Goal: Information Seeking & Learning: Learn about a topic

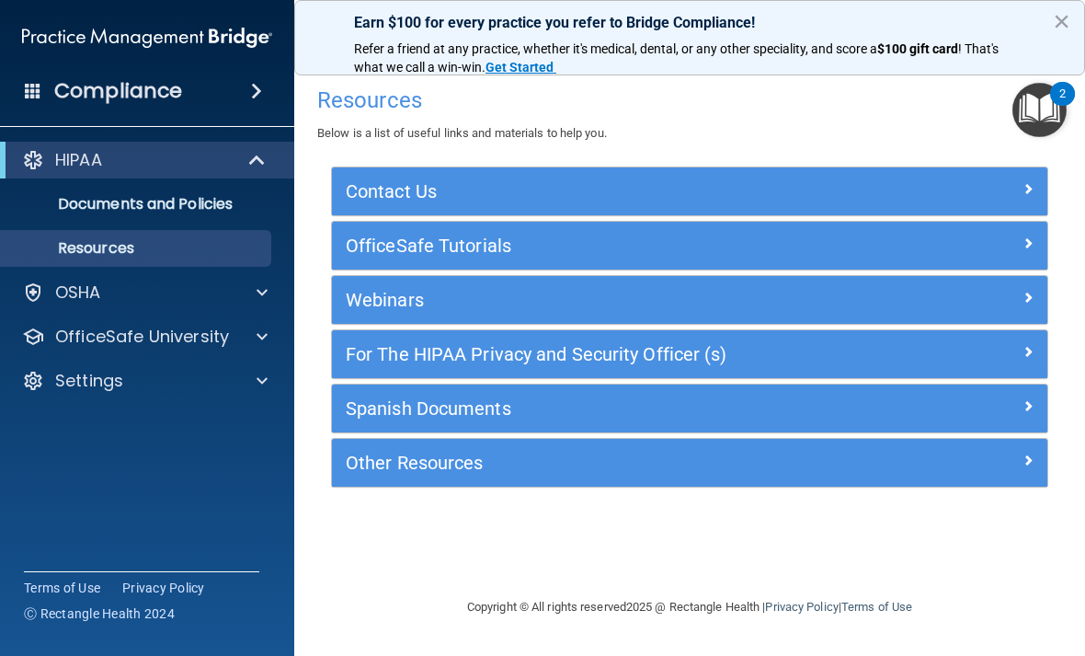
click at [82, 292] on p "OSHA" at bounding box center [78, 292] width 46 height 22
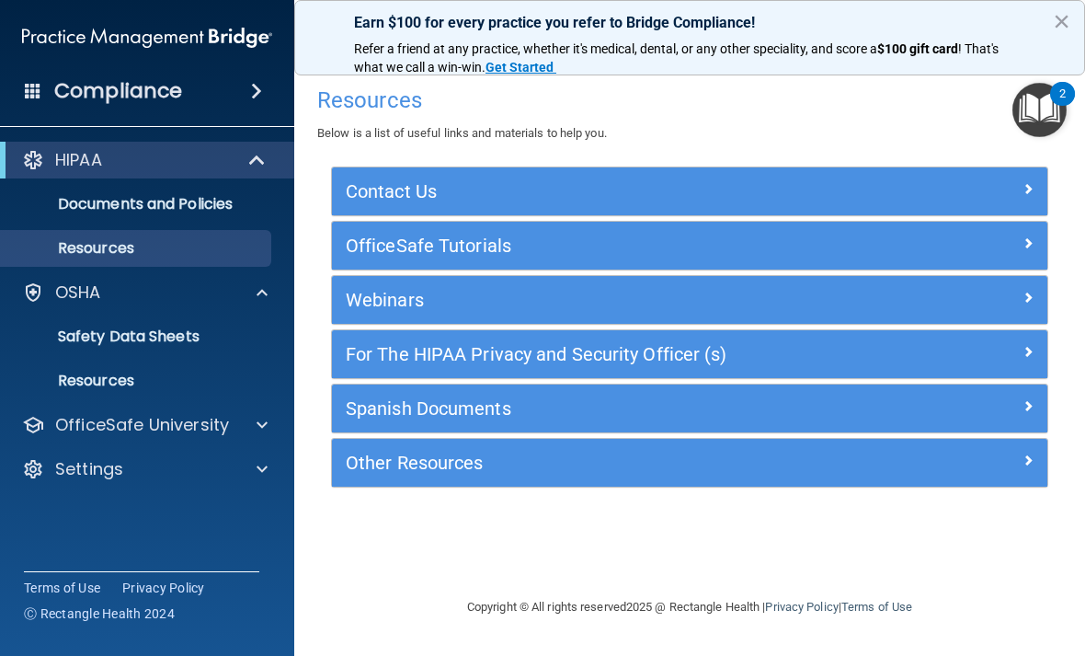
click at [137, 141] on div "HIPAA Documents and Policies Report an Incident Business Associates Emergency P…" at bounding box center [147, 318] width 295 height 368
click at [107, 154] on div "HIPAA" at bounding box center [121, 160] width 227 height 22
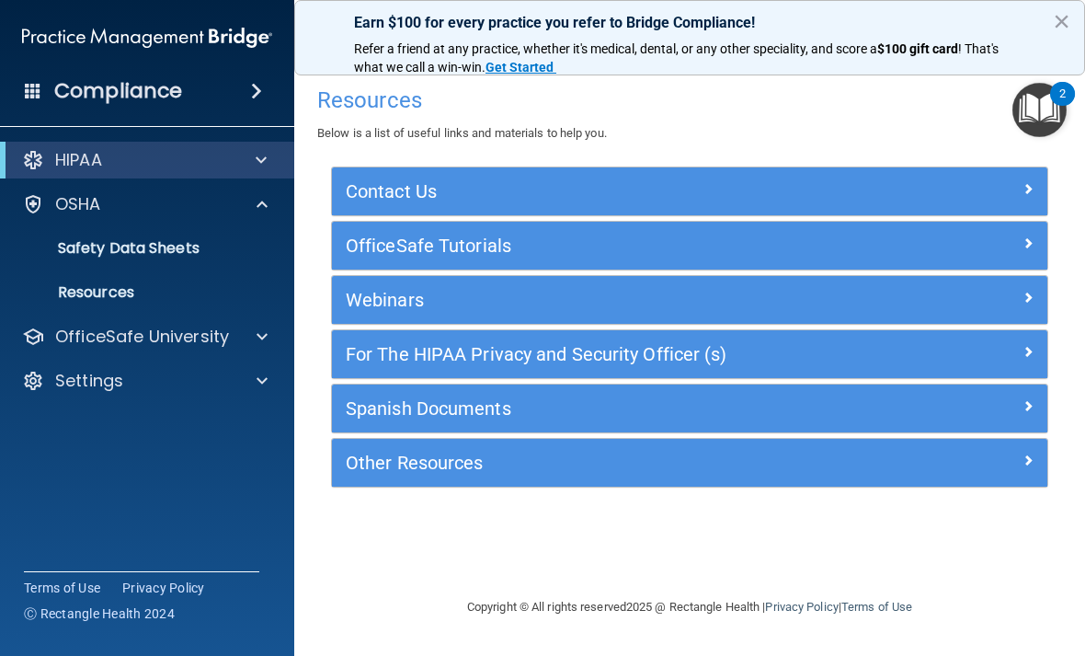
click at [84, 203] on p "OSHA" at bounding box center [78, 204] width 46 height 22
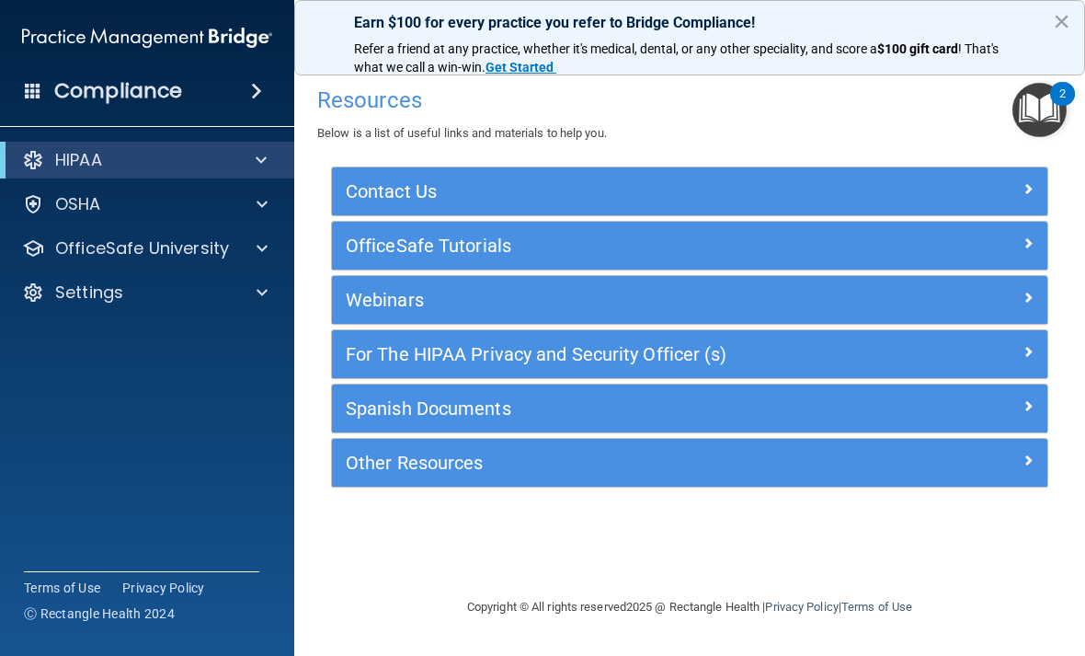
click at [97, 246] on p "OfficeSafe University" at bounding box center [142, 248] width 174 height 22
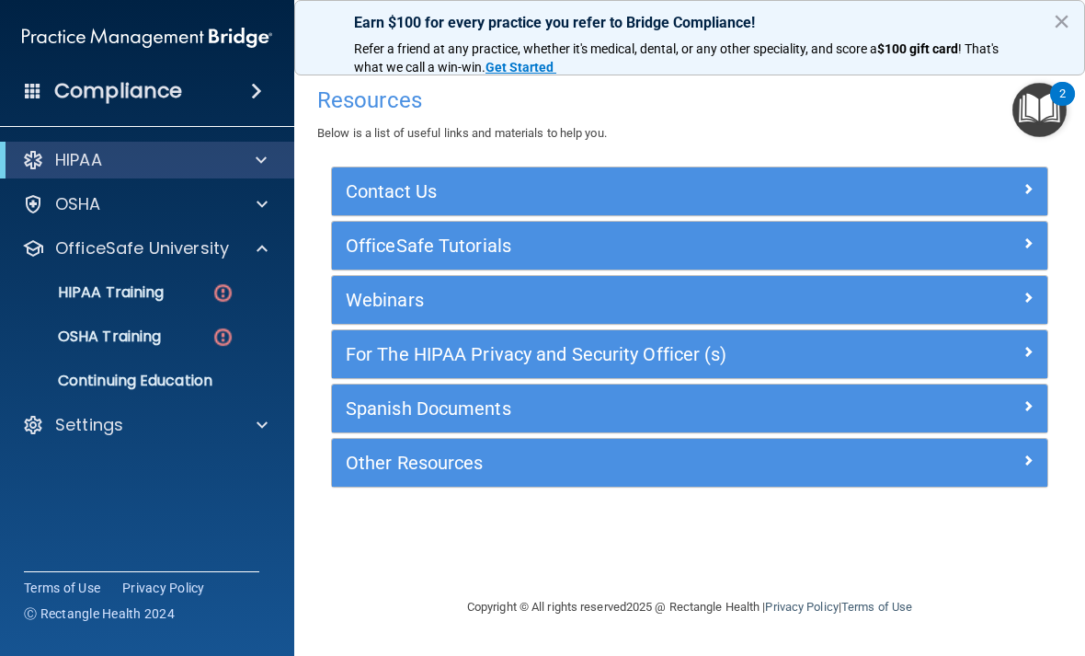
click at [88, 290] on p "HIPAA Training" at bounding box center [88, 292] width 152 height 18
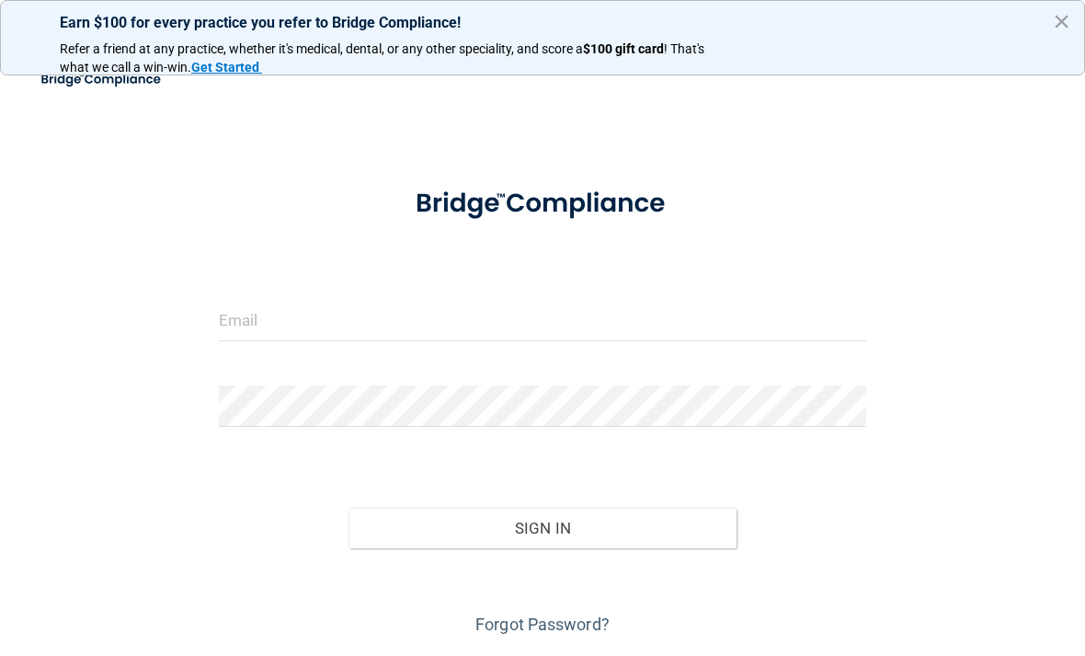
click at [1063, 16] on button "×" at bounding box center [1061, 20] width 17 height 29
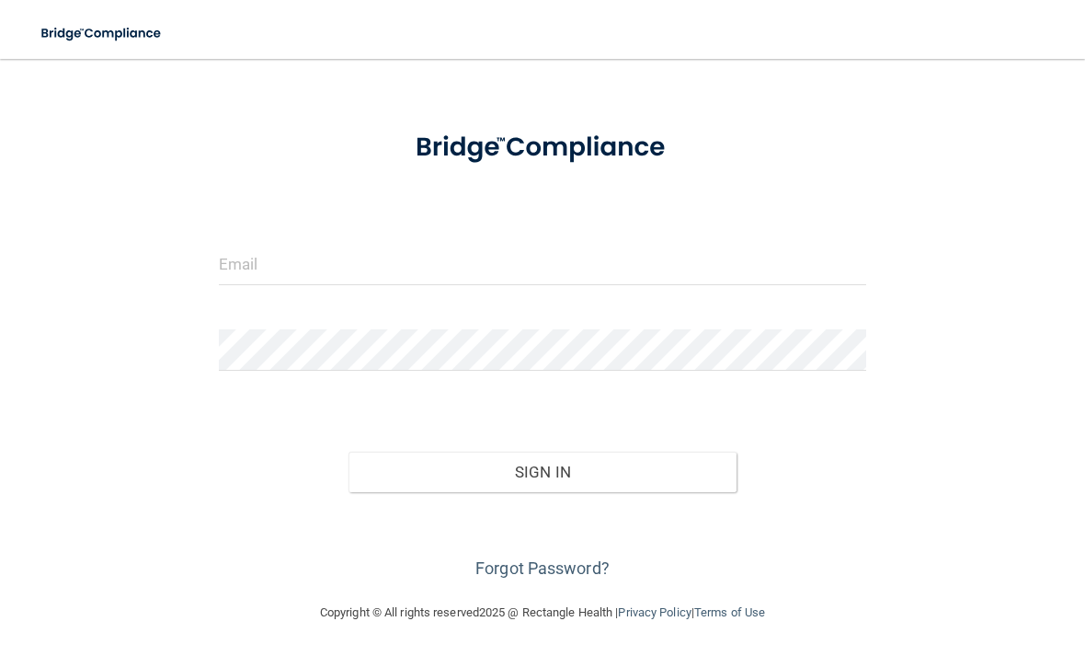
scroll to position [55, 0]
click at [656, 296] on div at bounding box center [542, 272] width 675 height 55
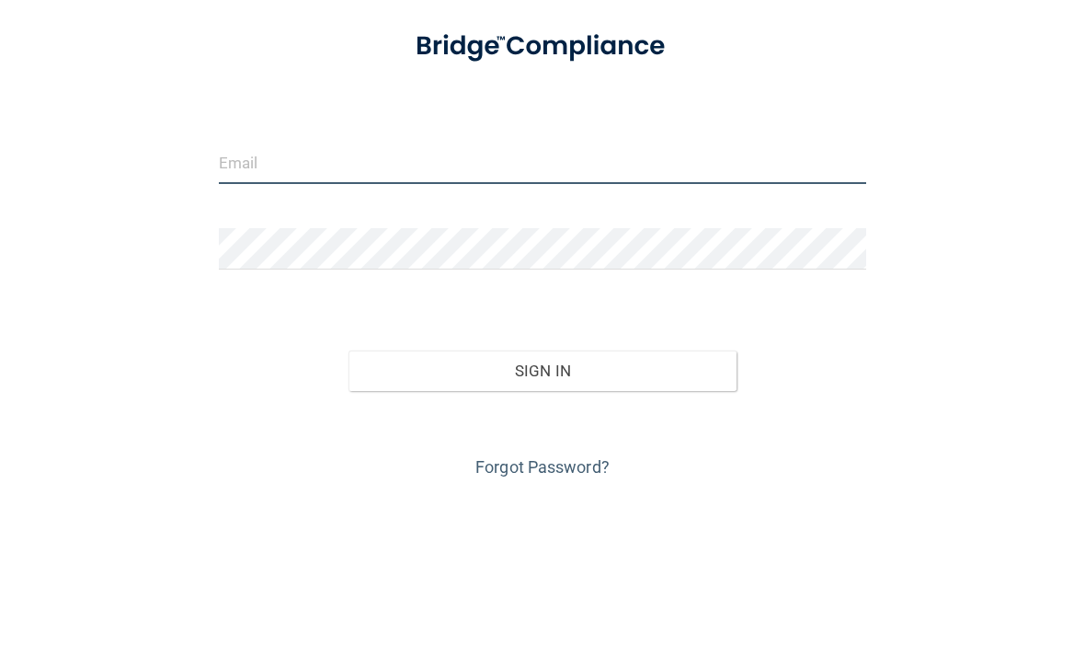
scroll to position [157, 0]
type input "[EMAIL_ADDRESS][DOMAIN_NAME]"
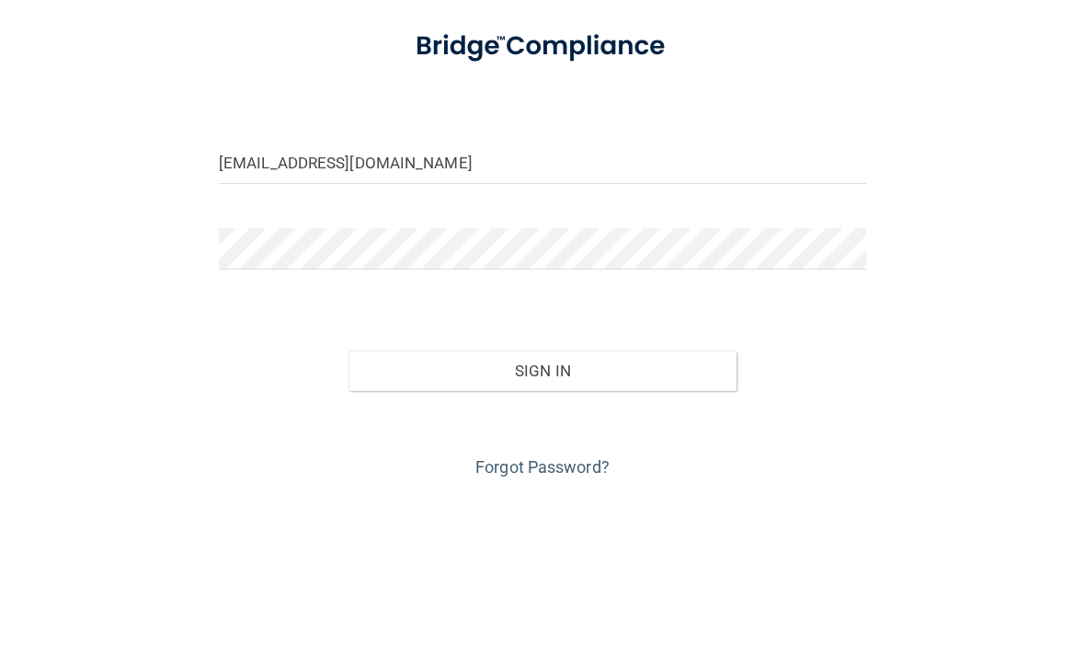
click at [542, 508] on button "Sign In" at bounding box center [543, 528] width 388 height 40
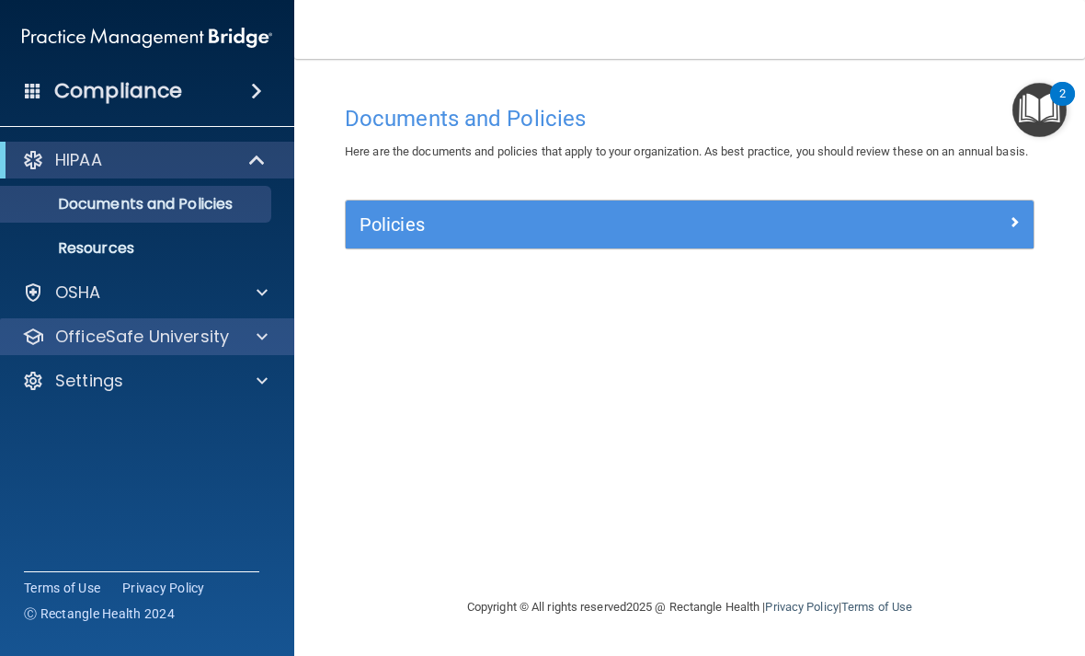
click at [158, 335] on p "OfficeSafe University" at bounding box center [142, 337] width 174 height 22
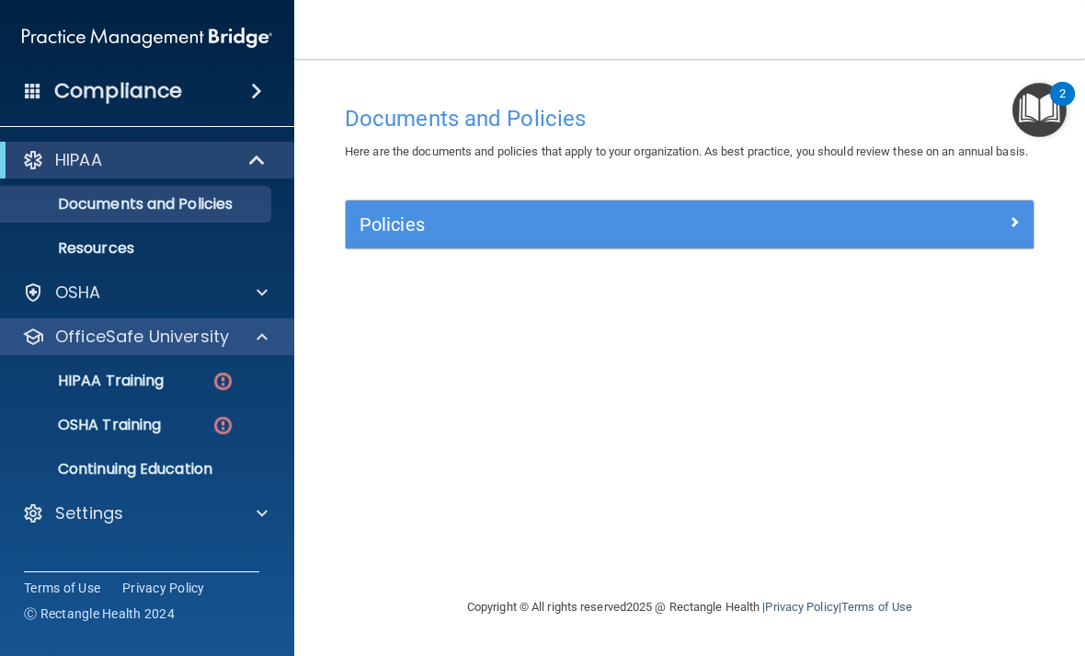
click at [164, 379] on p "HIPAA Training" at bounding box center [88, 380] width 152 height 18
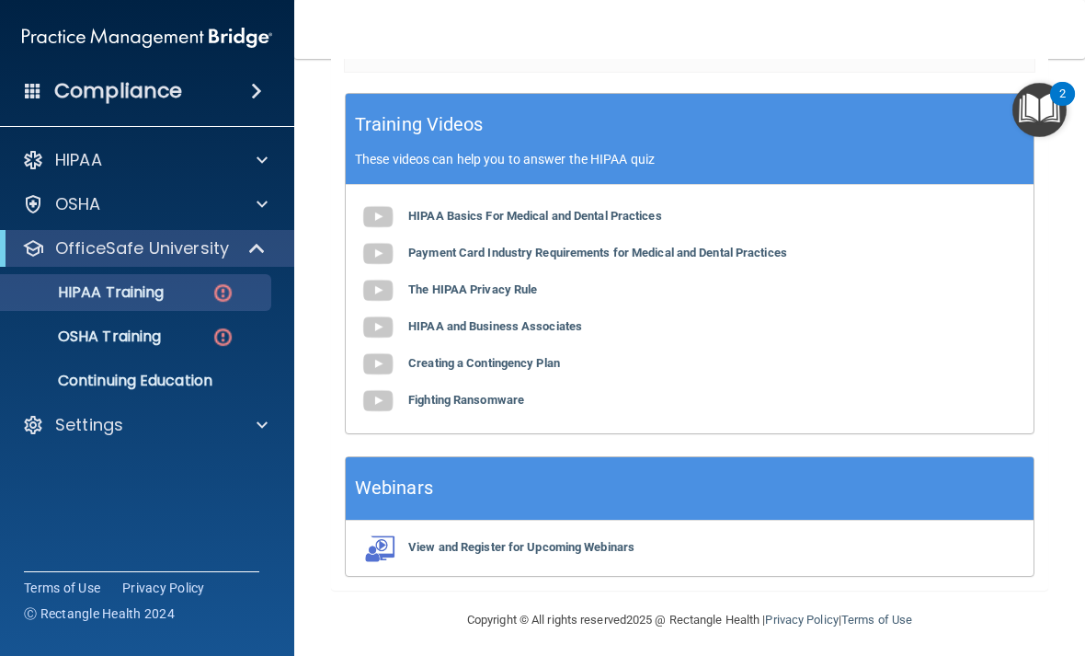
scroll to position [735, 0]
click at [673, 123] on div "Training Videos These videos can help you to answer the HIPAA quiz" at bounding box center [690, 139] width 688 height 91
click at [177, 335] on div "OSHA Training" at bounding box center [137, 336] width 251 height 18
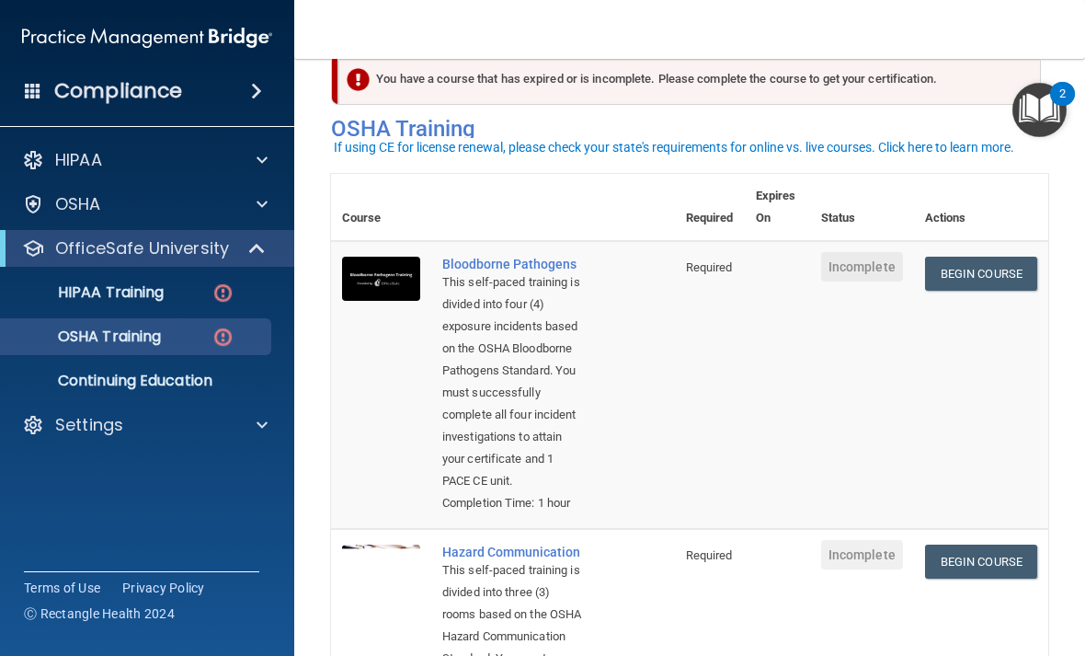
scroll to position [118, 0]
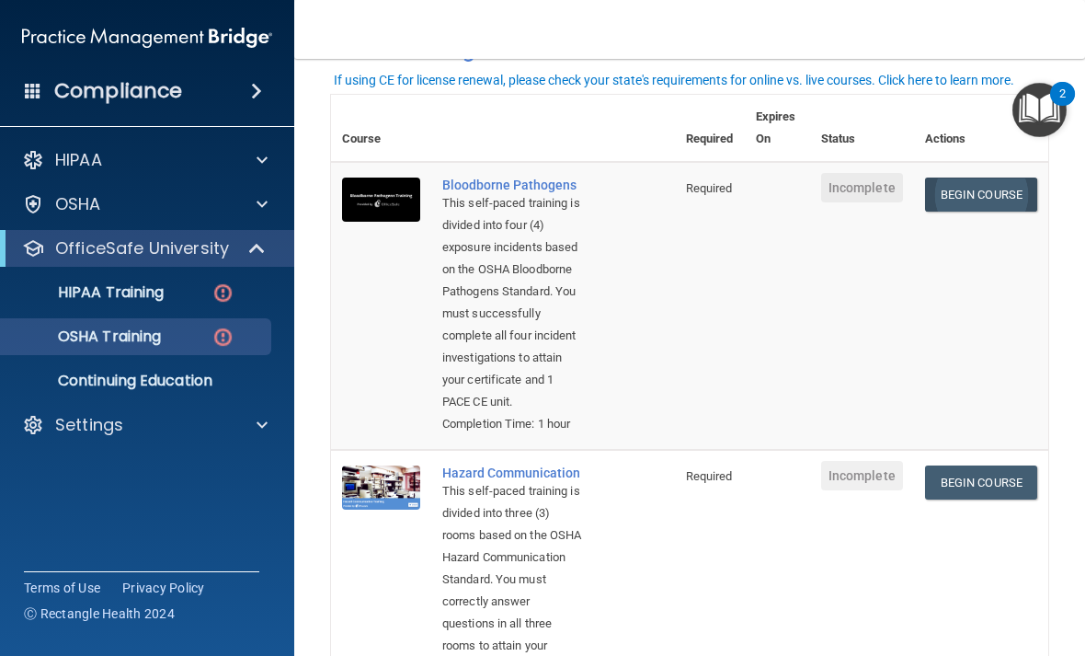
click at [984, 199] on link "Begin Course" at bounding box center [981, 194] width 112 height 34
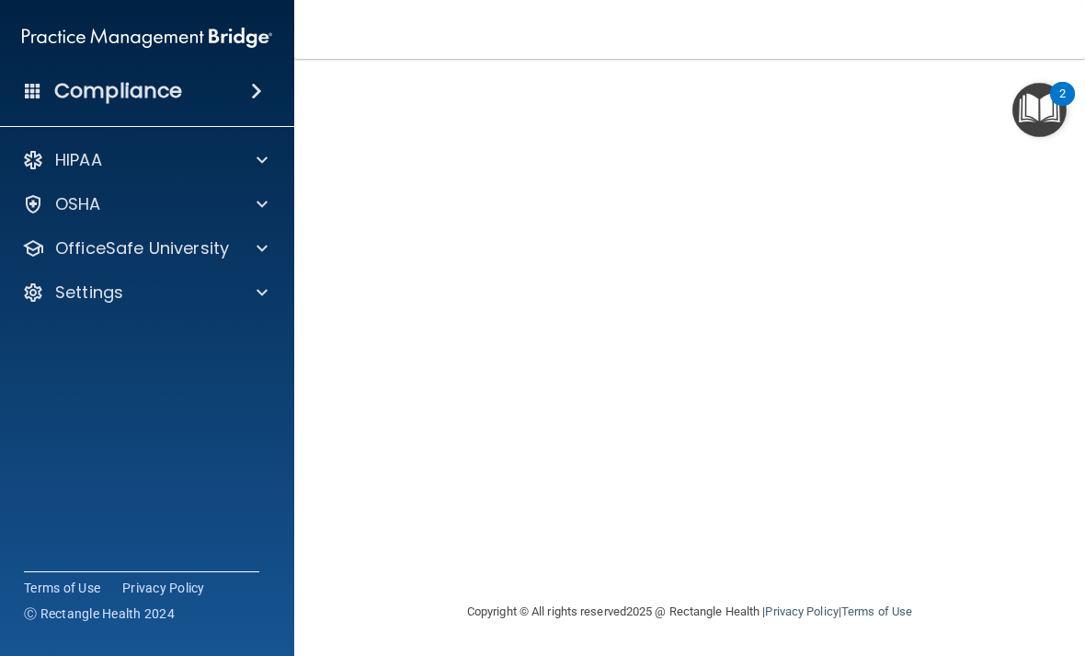
scroll to position [131, 0]
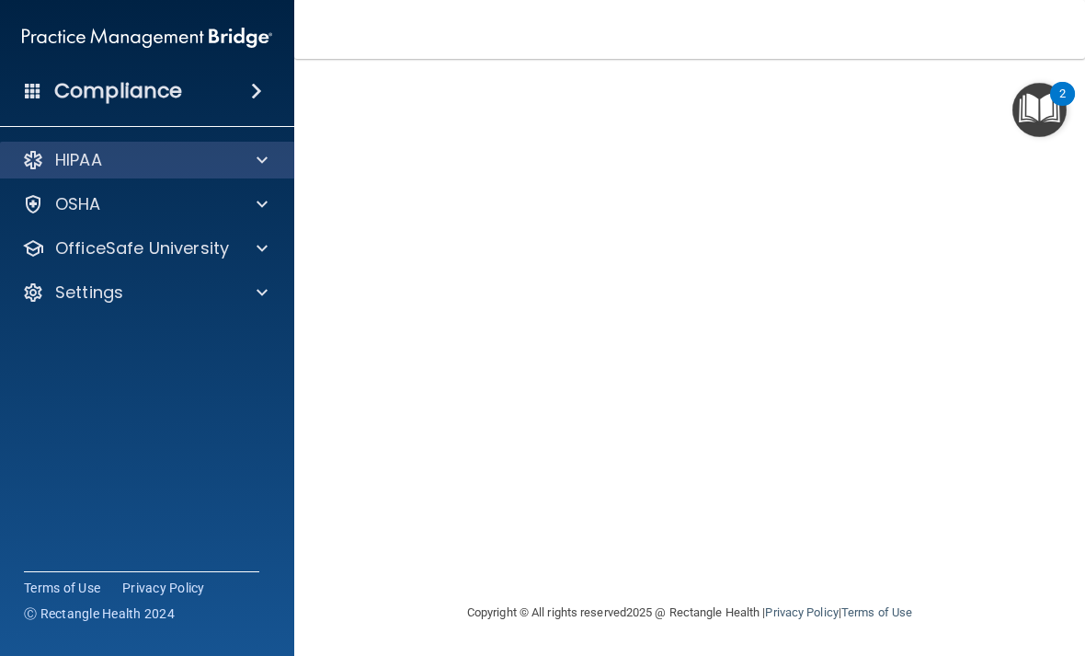
click at [258, 156] on span at bounding box center [262, 160] width 11 height 22
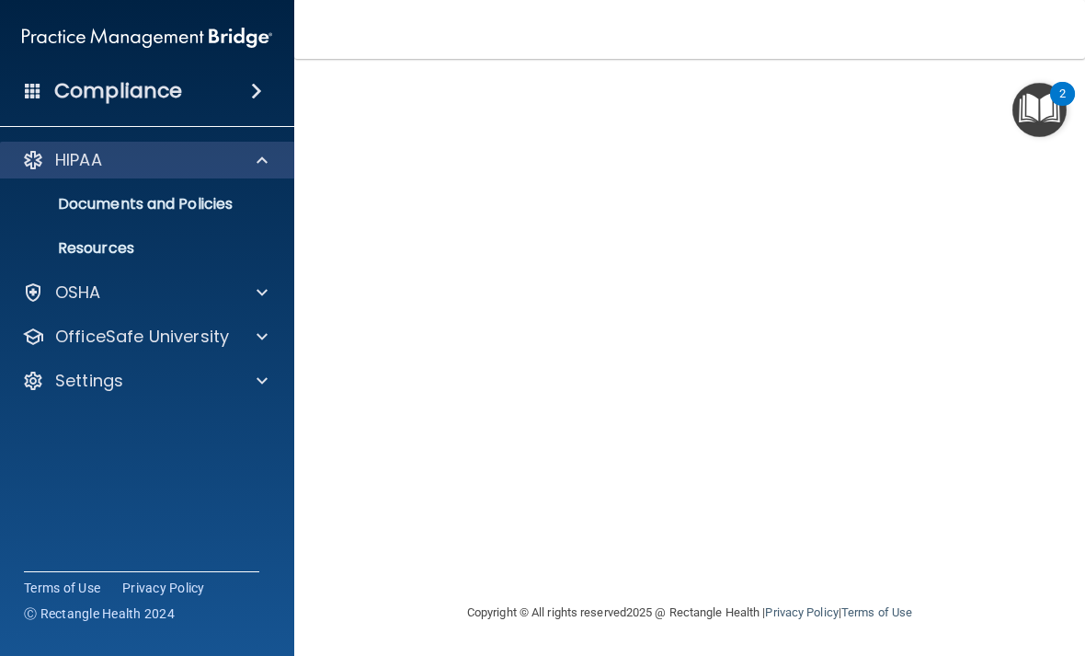
click at [196, 166] on div "HIPAA" at bounding box center [122, 160] width 228 height 22
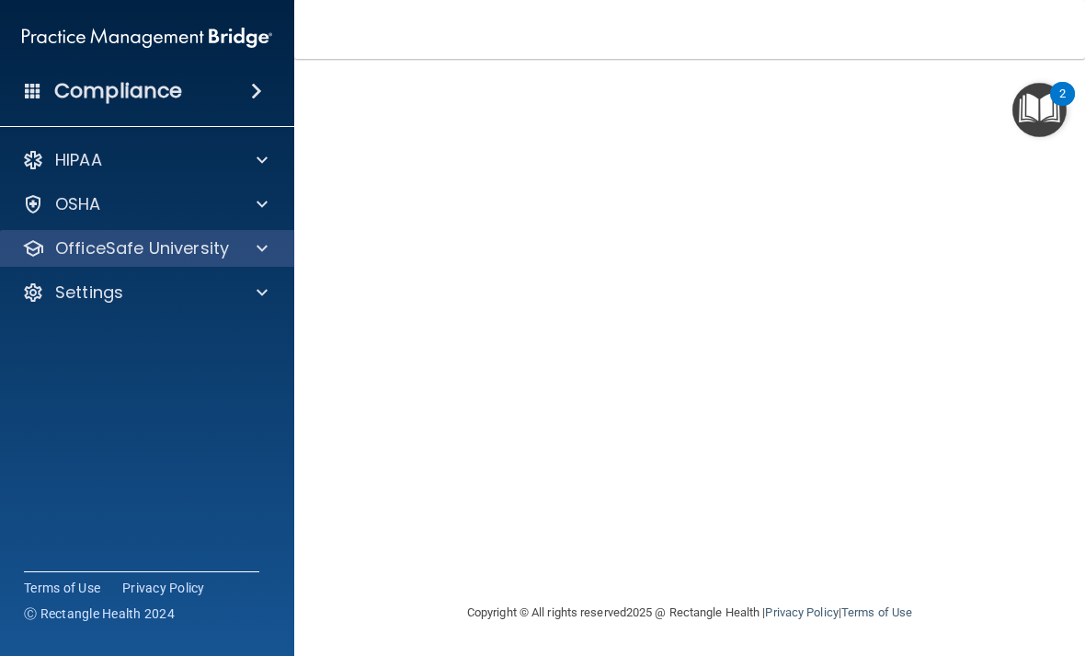
click at [174, 250] on p "OfficeSafe University" at bounding box center [142, 248] width 174 height 22
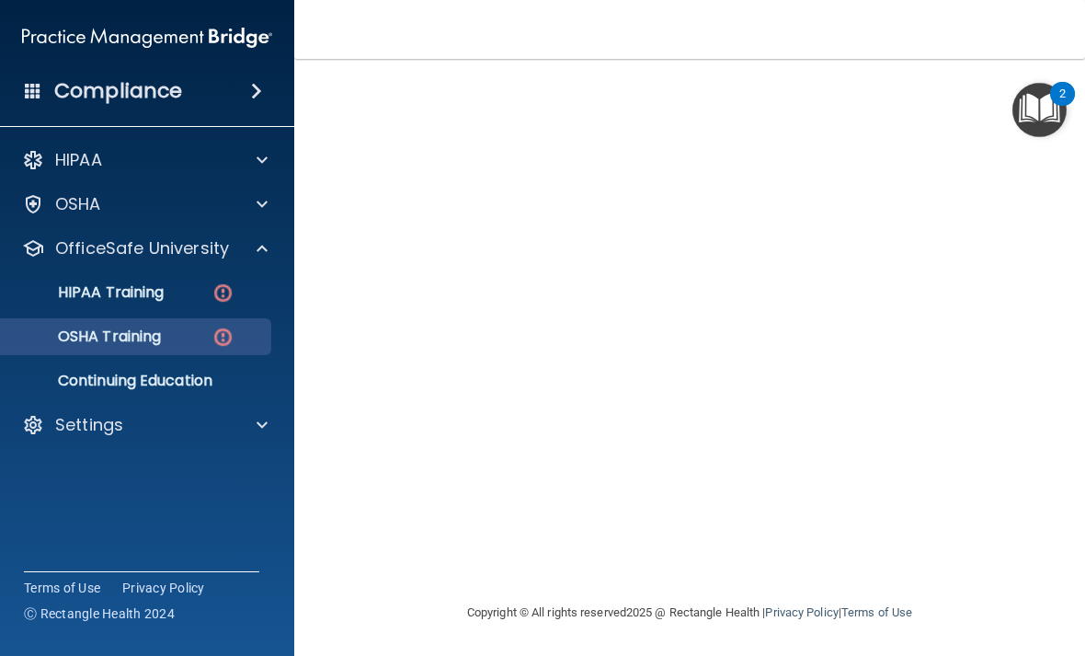
click at [95, 324] on link "OSHA Training" at bounding box center [127, 336] width 290 height 37
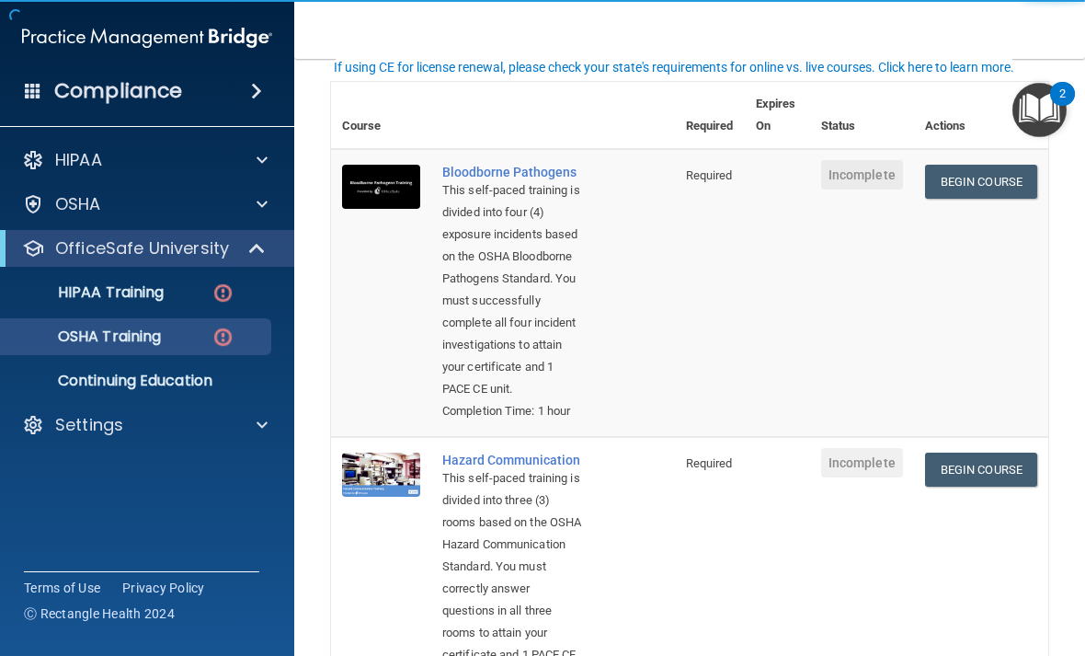
click at [762, 280] on td at bounding box center [777, 293] width 65 height 288
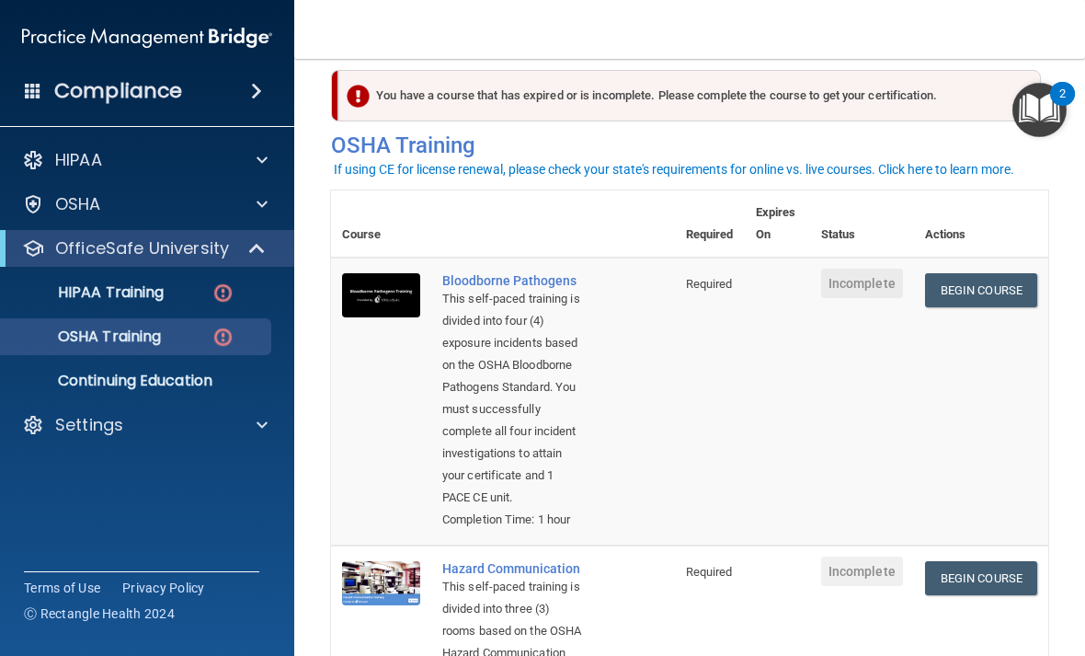
scroll to position [5, 0]
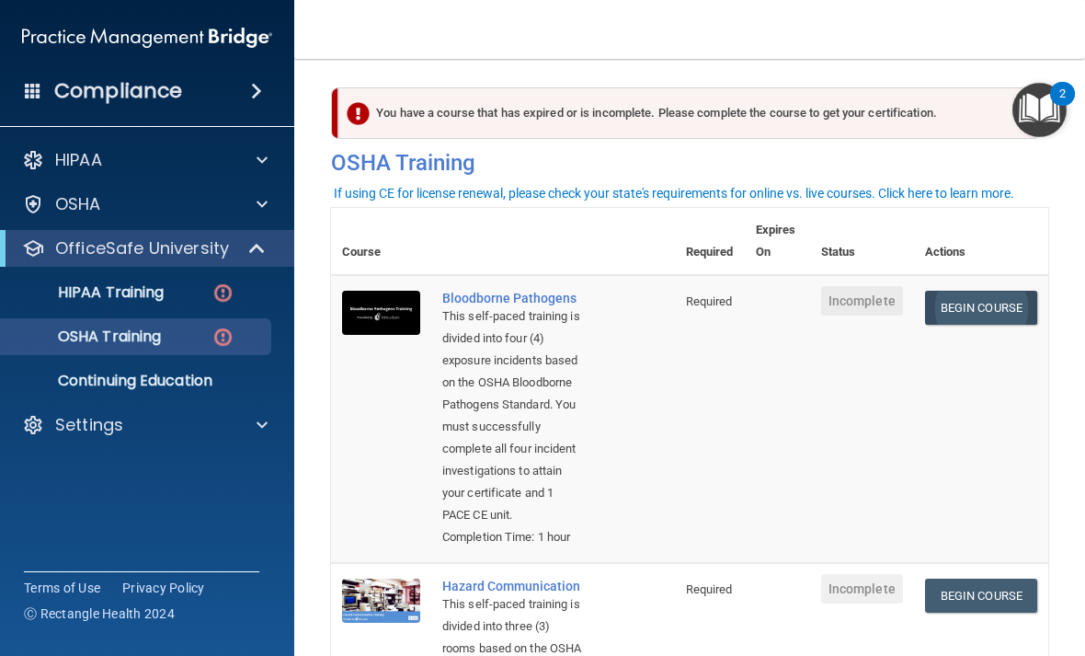
click at [963, 308] on link "Begin Course" at bounding box center [981, 308] width 112 height 34
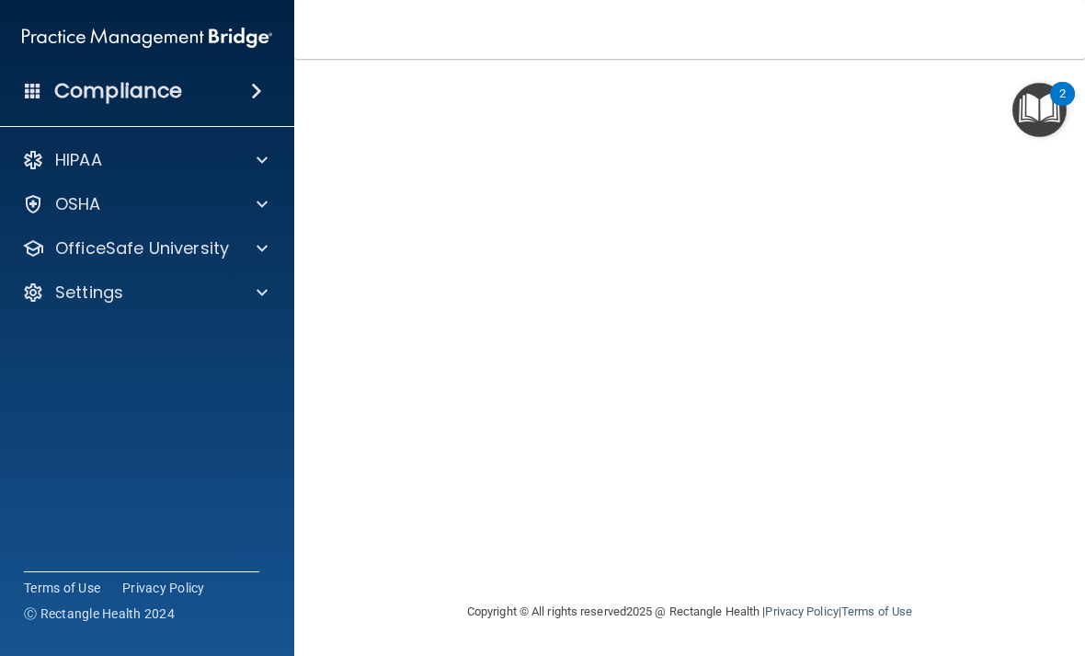
scroll to position [131, 0]
click at [1046, 102] on img "Open Resource Center, 2 new notifications" at bounding box center [1039, 110] width 54 height 54
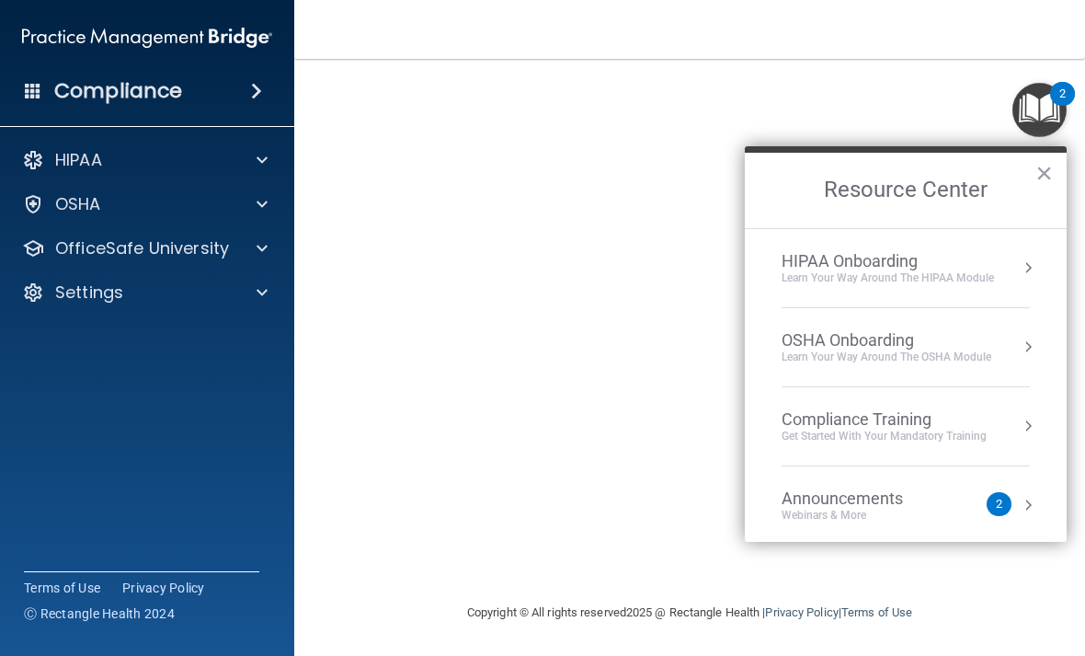
scroll to position [-1, 0]
click at [1051, 177] on button "×" at bounding box center [1043, 172] width 17 height 29
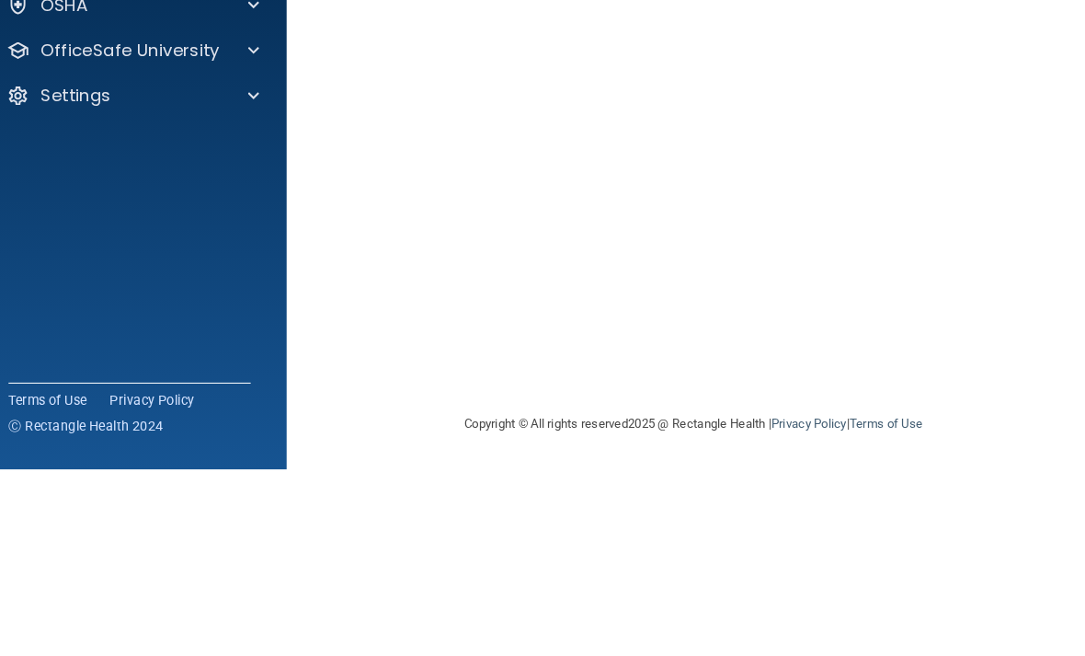
scroll to position [131, 0]
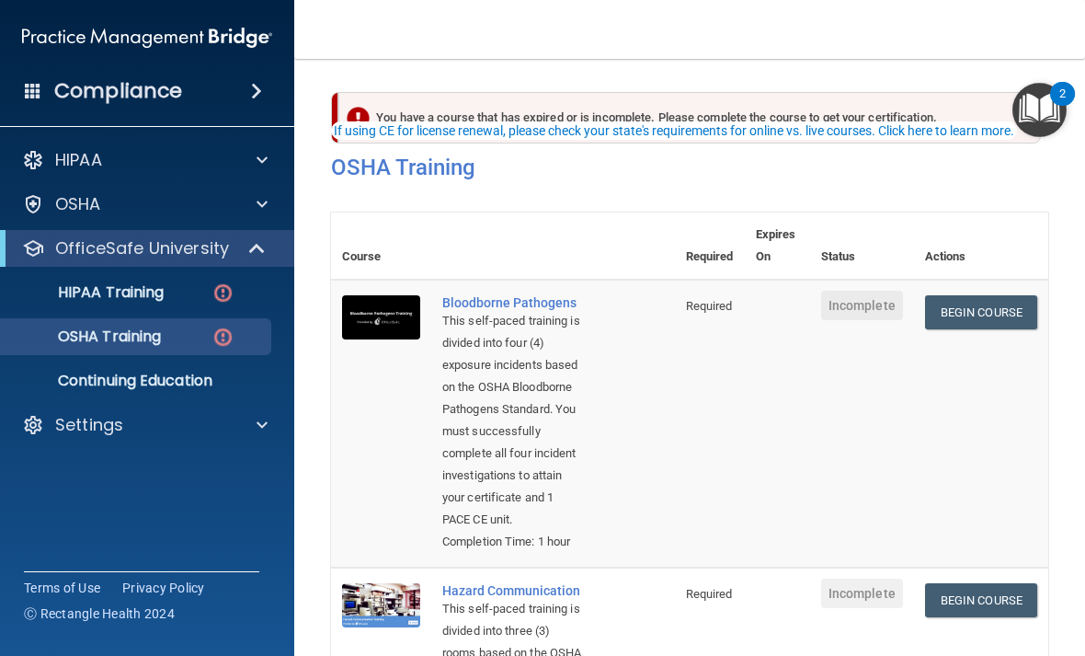
scroll to position [67, 0]
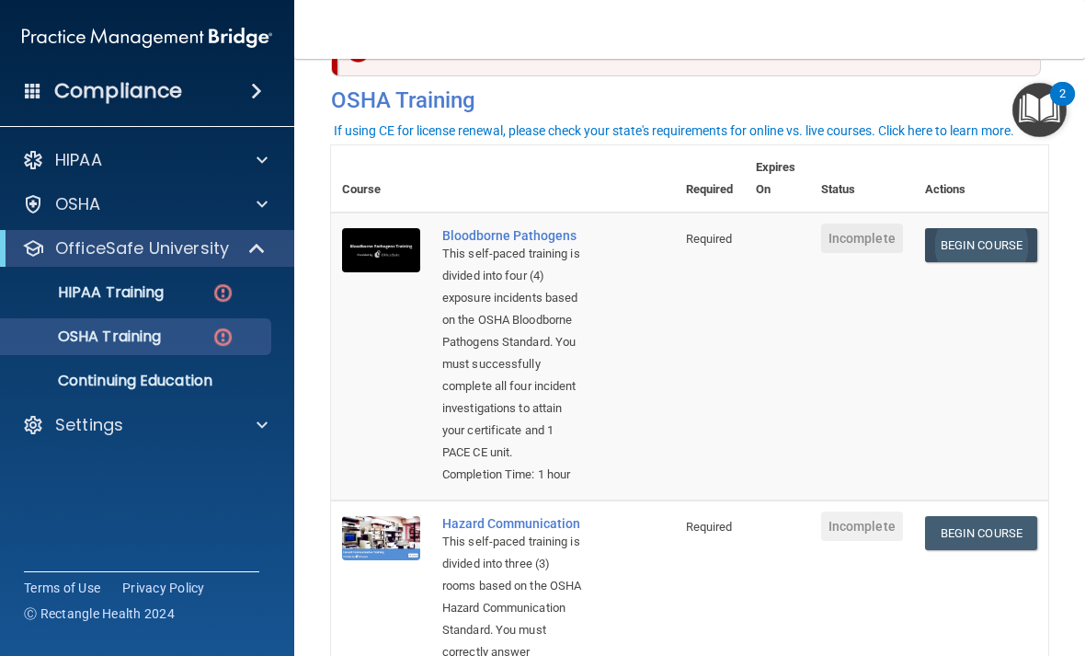
click at [980, 251] on link "Begin Course" at bounding box center [981, 245] width 112 height 34
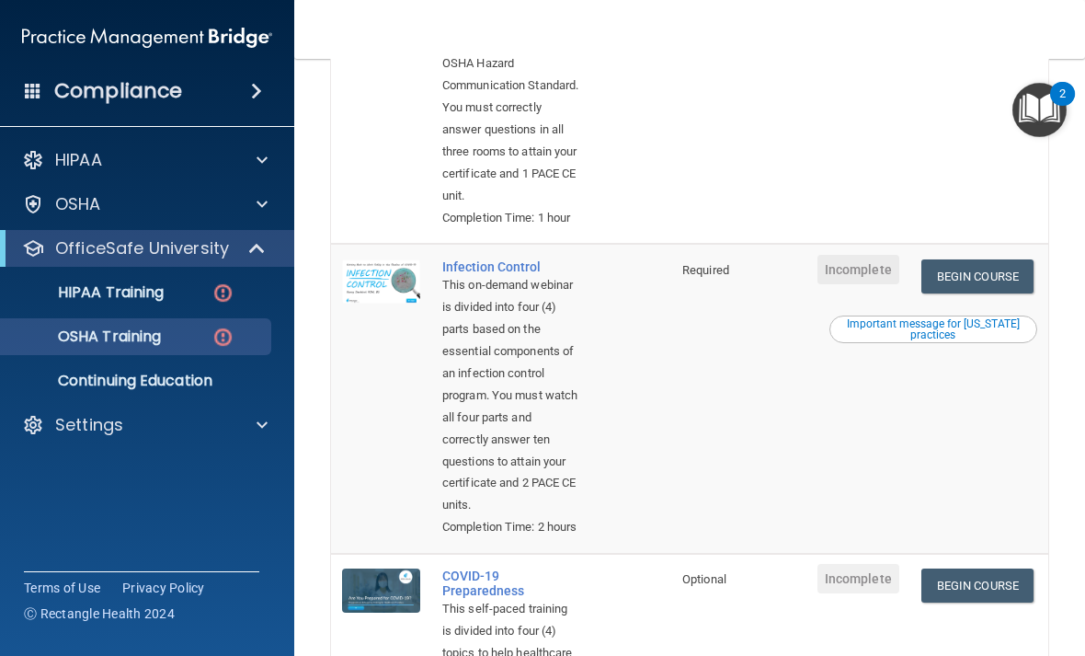
scroll to position [627, 0]
click at [861, 314] on button "Important message for [US_STATE] practices" at bounding box center [933, 328] width 208 height 28
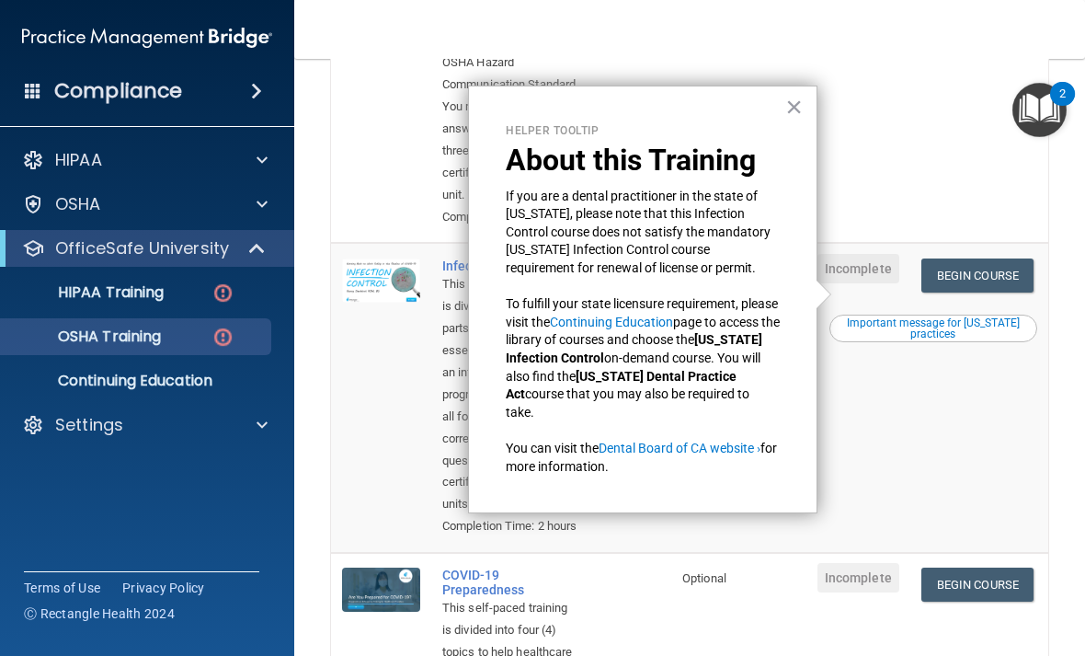
click at [790, 108] on button "×" at bounding box center [793, 106] width 17 height 29
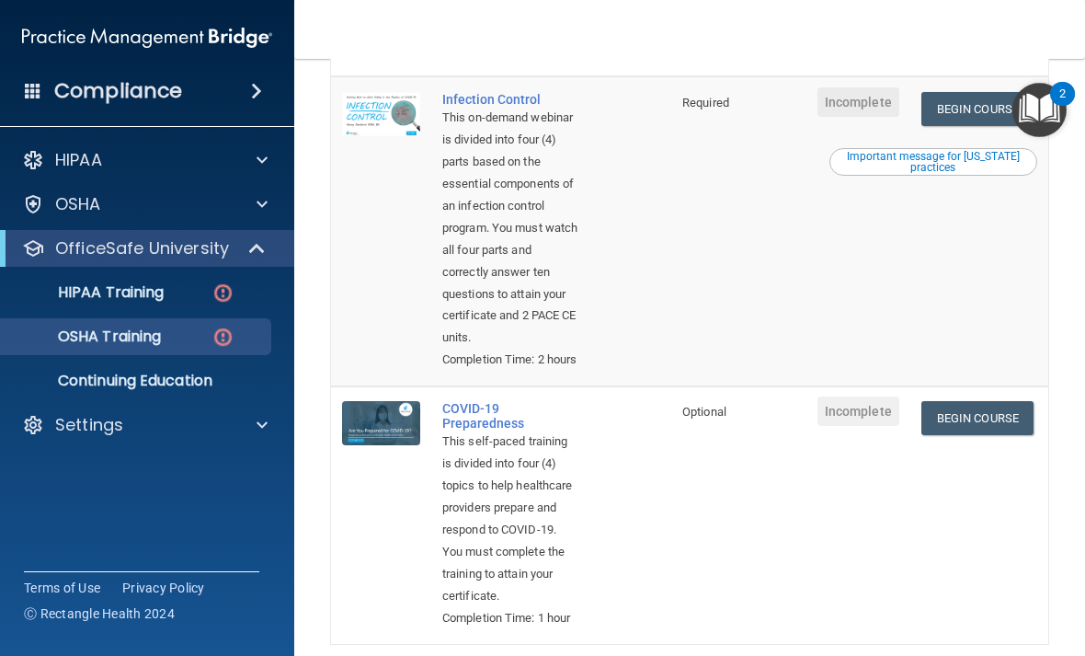
scroll to position [790, 0]
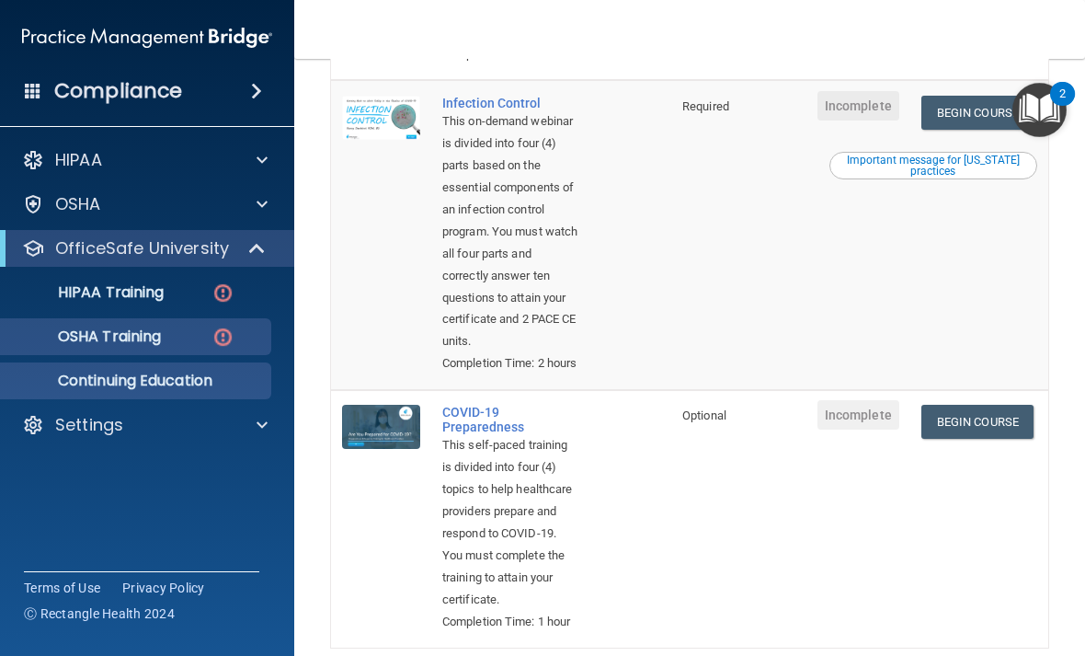
click at [192, 378] on p "Continuing Education" at bounding box center [137, 380] width 251 height 18
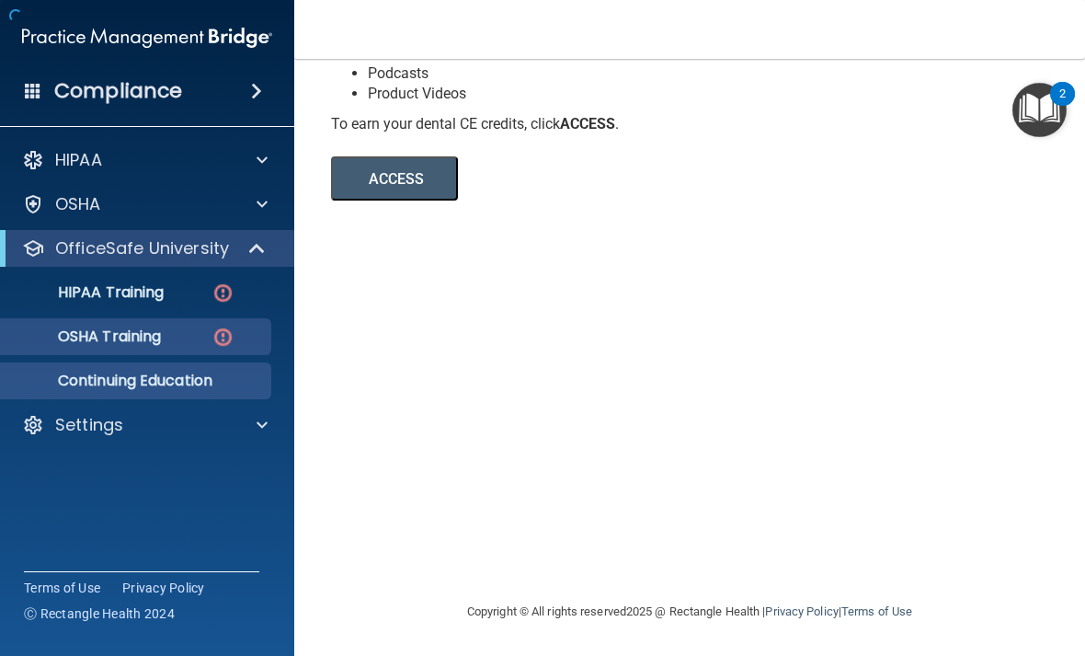
scroll to position [279, 0]
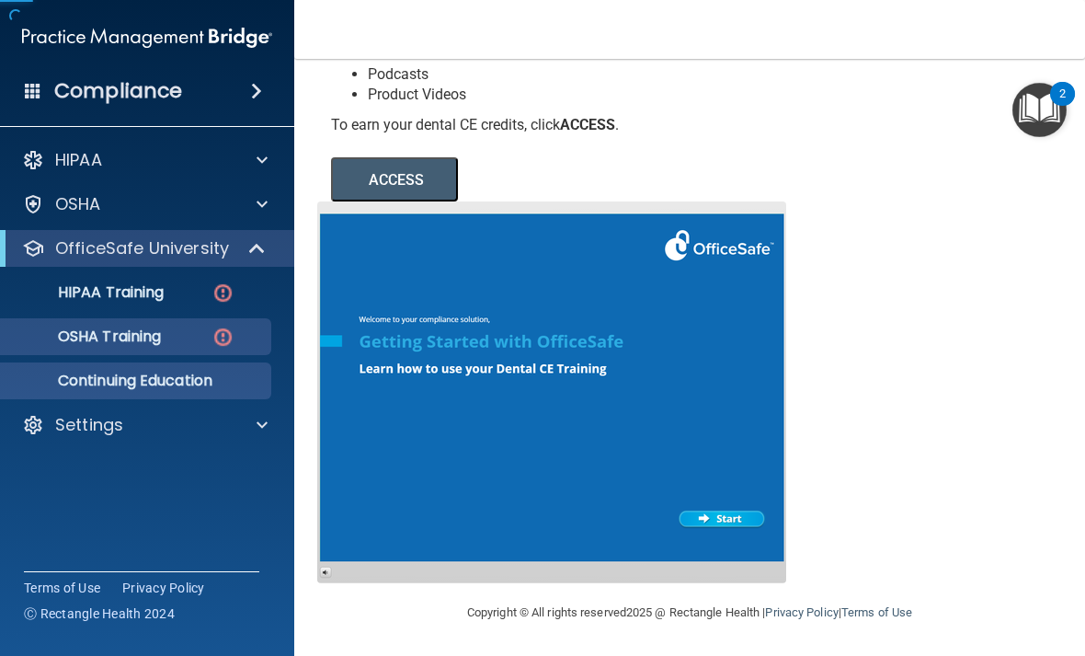
click at [176, 349] on link "OSHA Training" at bounding box center [127, 336] width 290 height 37
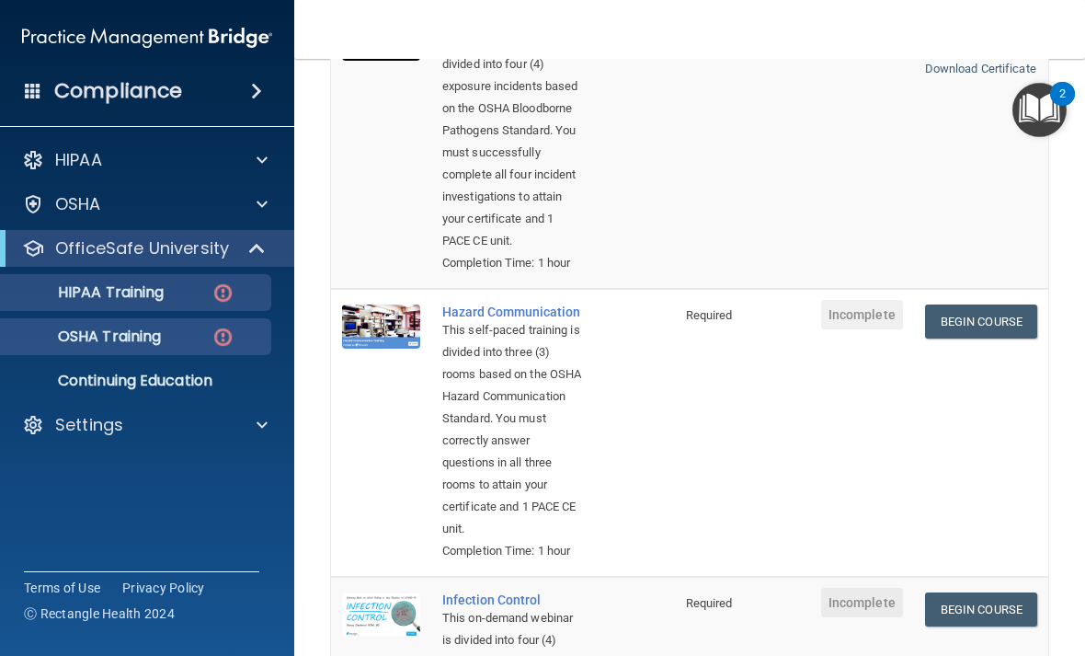
click at [189, 309] on link "HIPAA Training" at bounding box center [127, 292] width 290 height 37
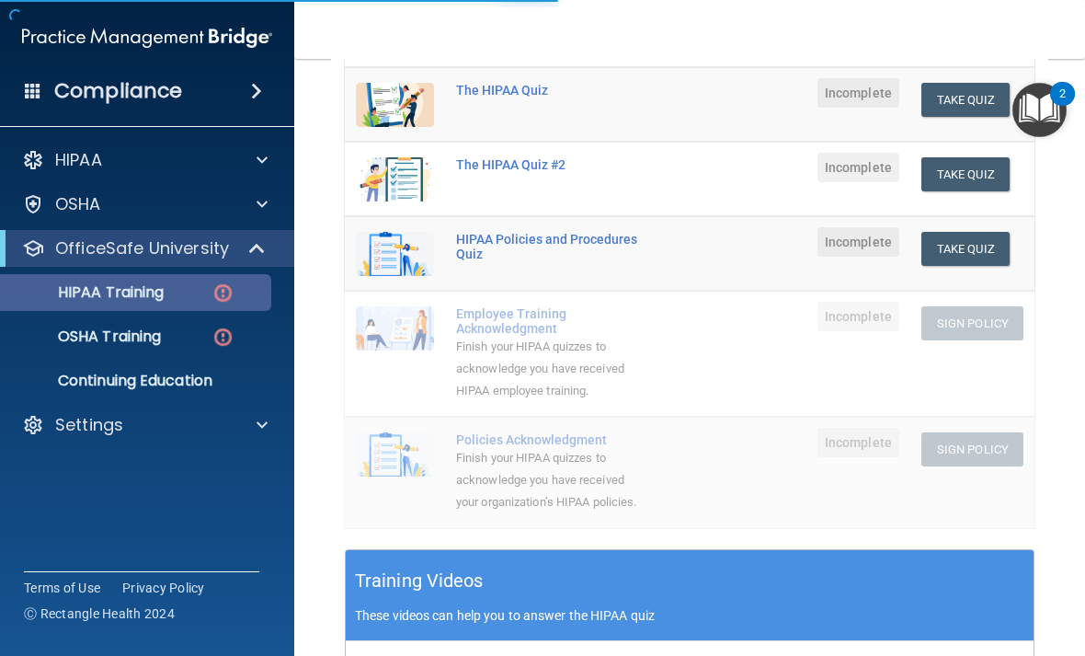
click at [164, 289] on p "HIPAA Training" at bounding box center [88, 292] width 152 height 18
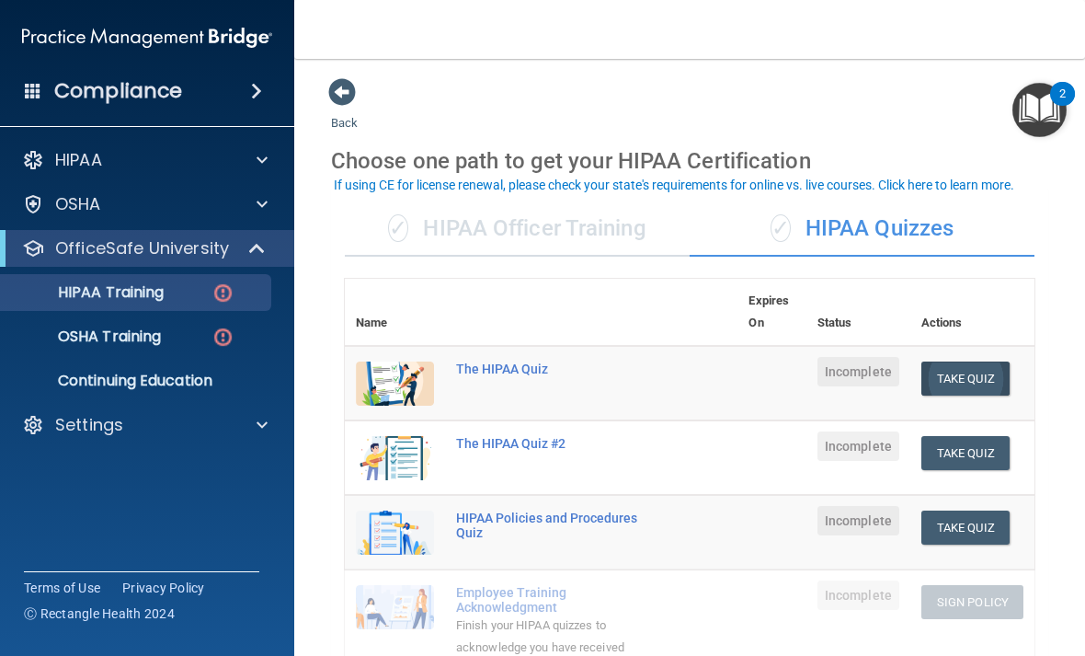
click at [966, 368] on button "Take Quiz" at bounding box center [965, 378] width 88 height 34
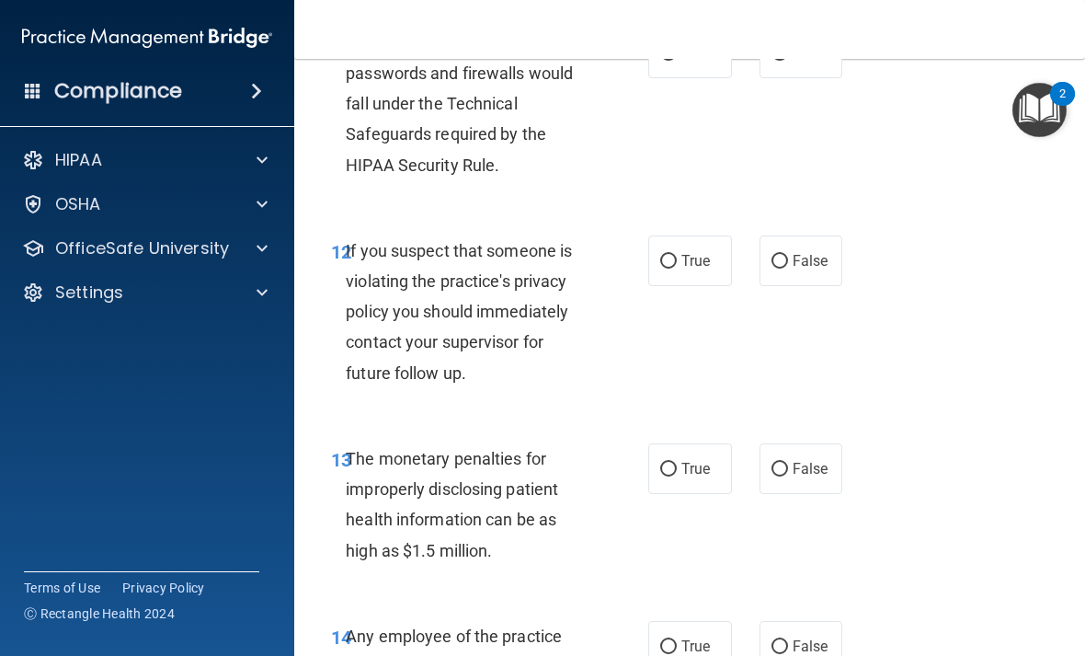
scroll to position [2108, 0]
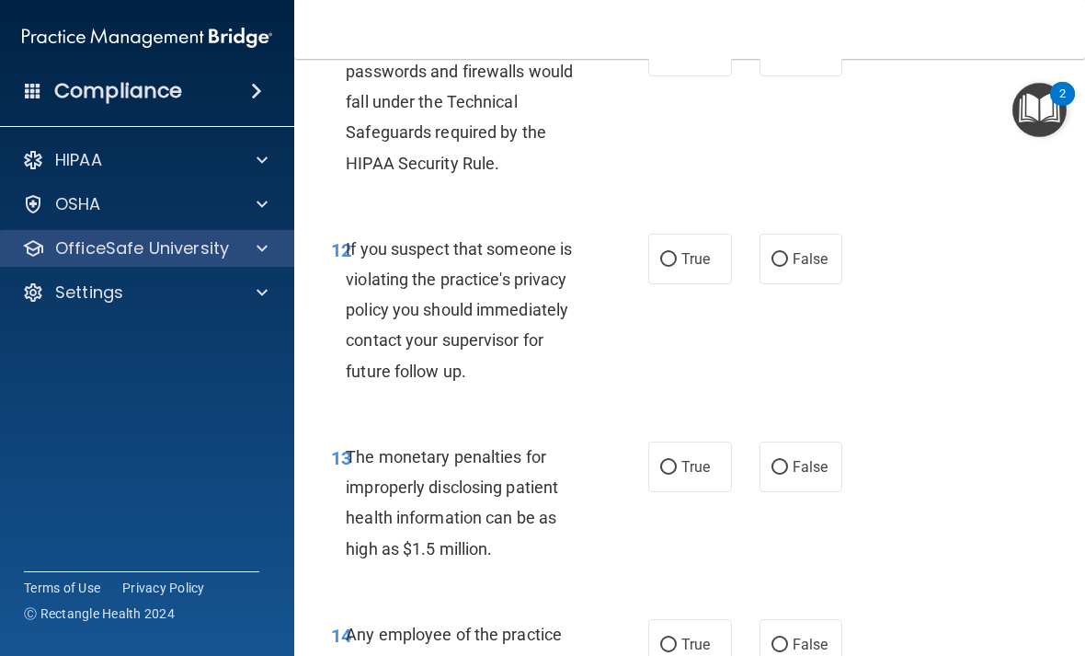
click at [201, 258] on p "OfficeSafe University" at bounding box center [142, 248] width 174 height 22
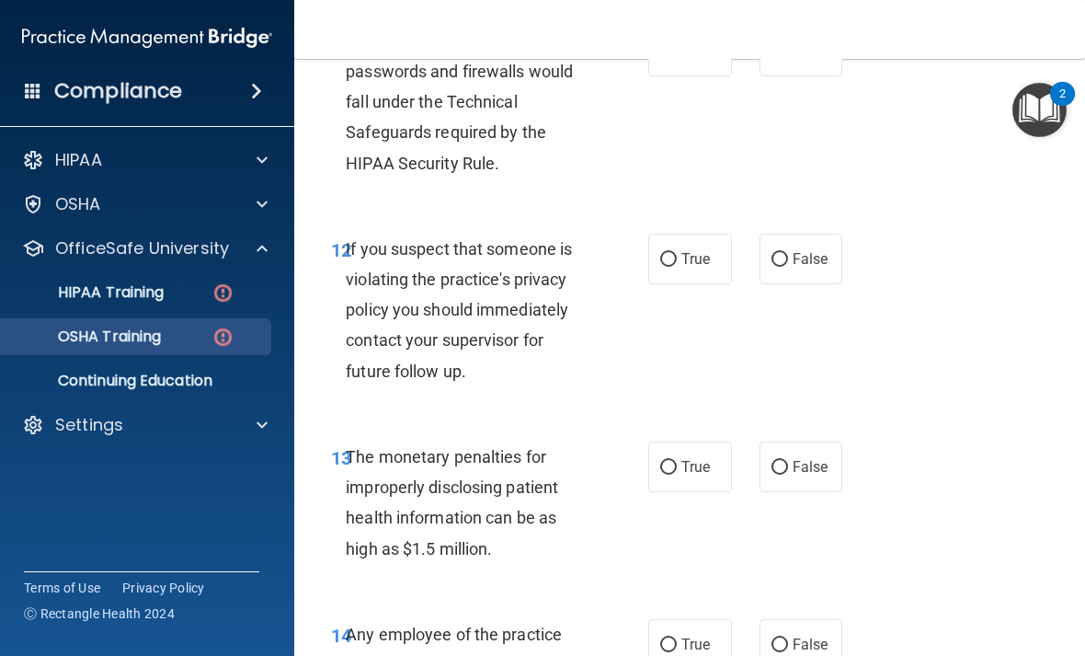
click at [144, 339] on p "OSHA Training" at bounding box center [86, 336] width 149 height 18
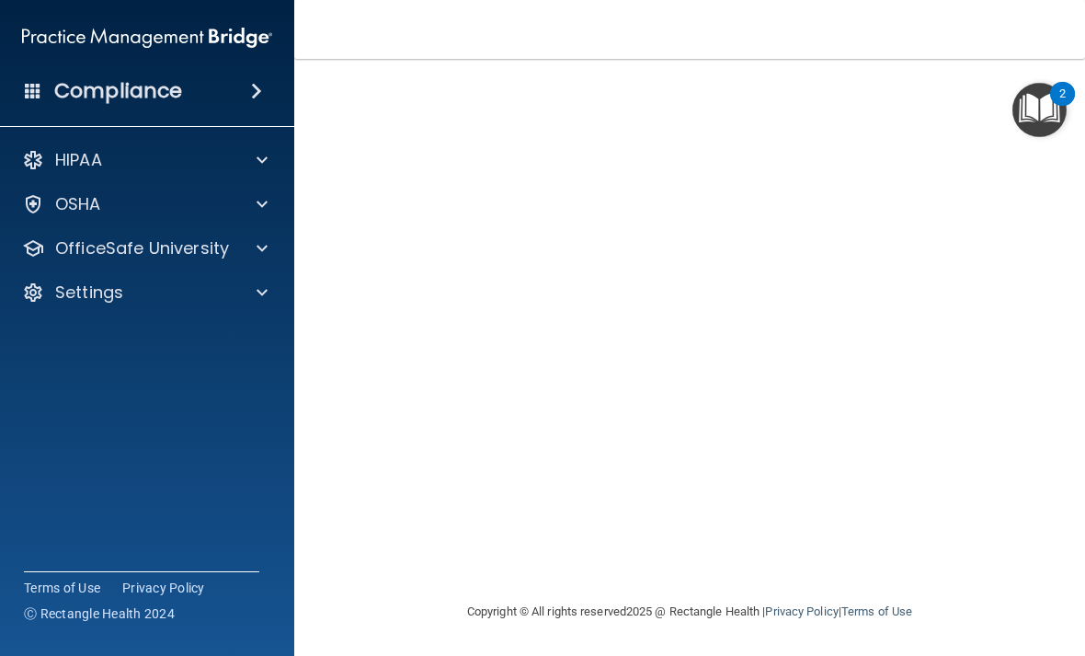
scroll to position [130, 0]
click at [160, 245] on p "OfficeSafe University" at bounding box center [142, 248] width 174 height 22
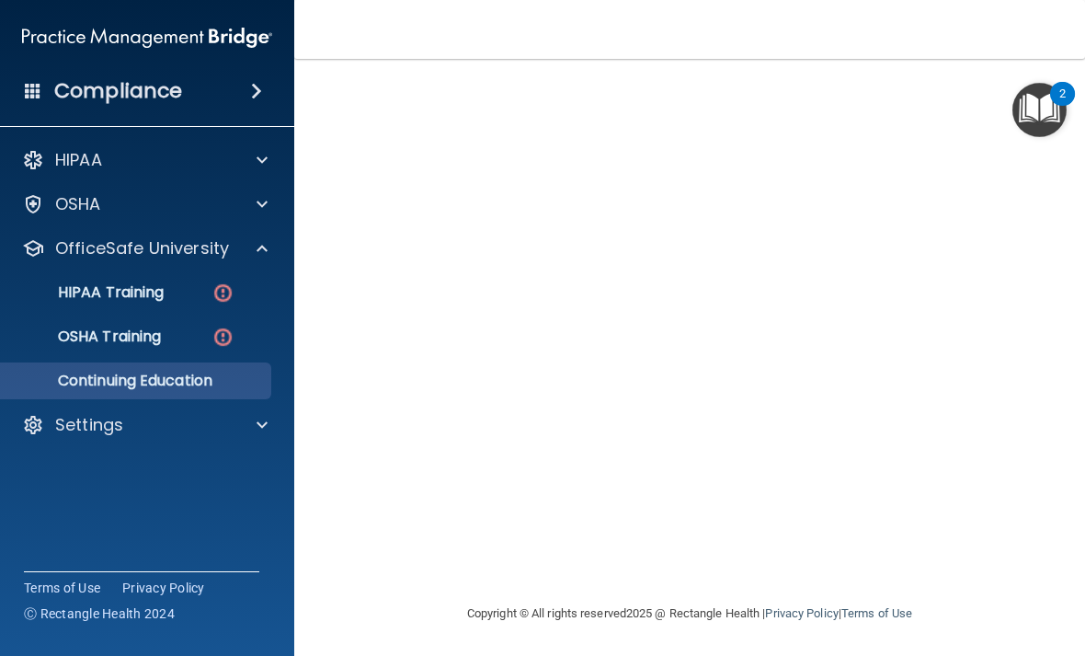
click at [138, 387] on p "Continuing Education" at bounding box center [137, 380] width 251 height 18
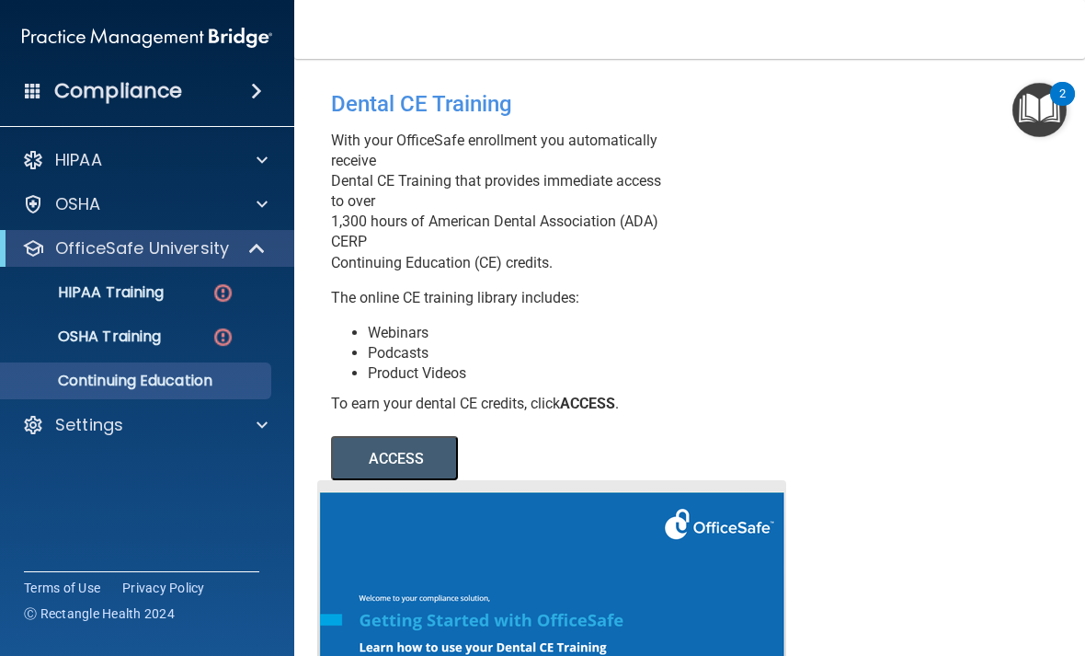
click at [426, 460] on button "ACCESS" at bounding box center [394, 458] width 127 height 44
click at [199, 337] on div "OSHA Training" at bounding box center [137, 336] width 251 height 18
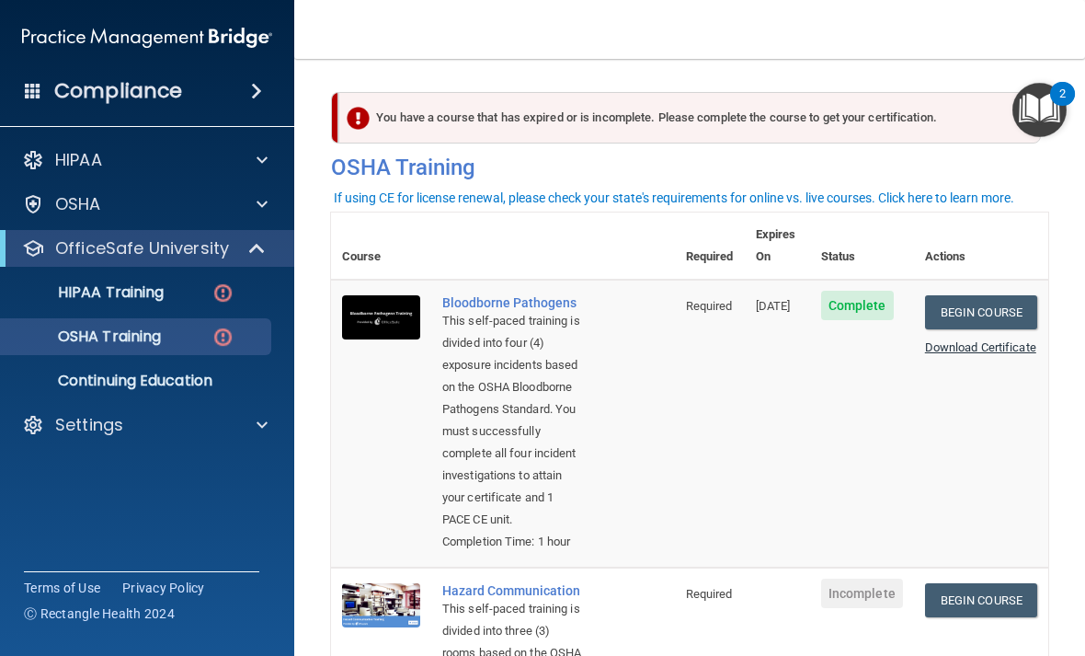
click at [954, 340] on link "Download Certificate" at bounding box center [980, 347] width 111 height 14
